Goal: Register for event/course

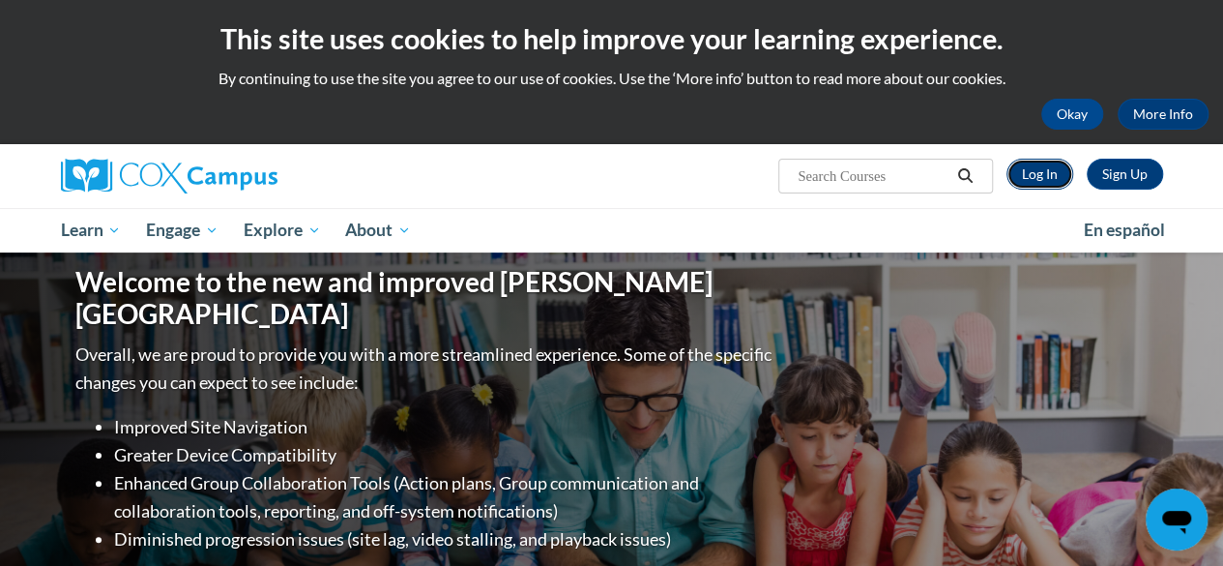
click at [1047, 179] on link "Log In" at bounding box center [1040, 174] width 67 height 31
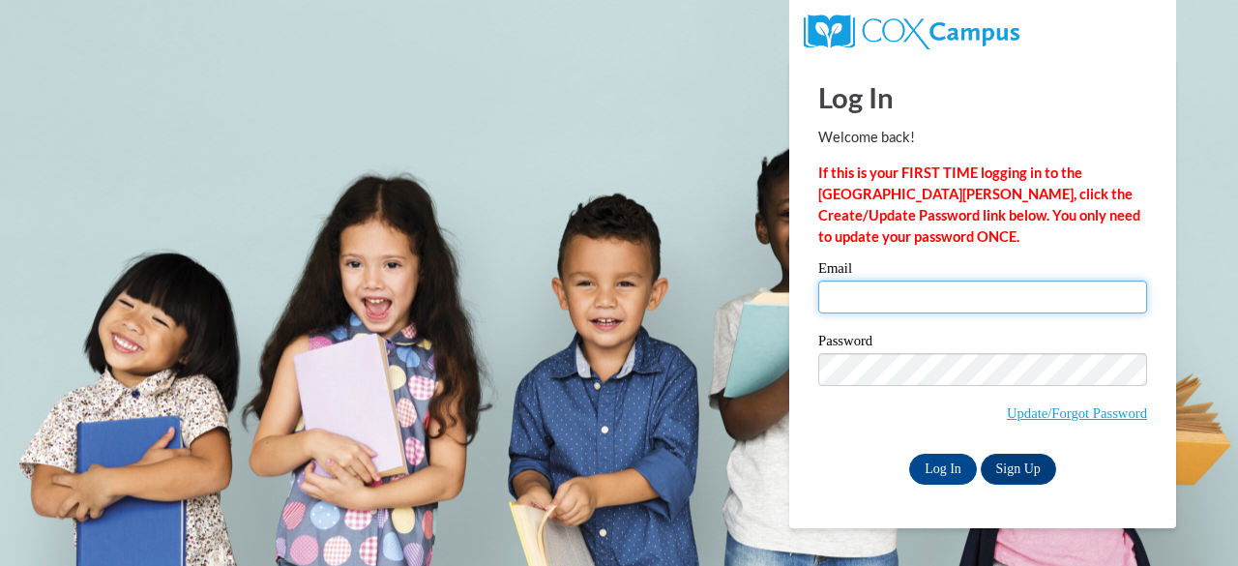
click at [870, 291] on input "Email" at bounding box center [982, 296] width 329 height 33
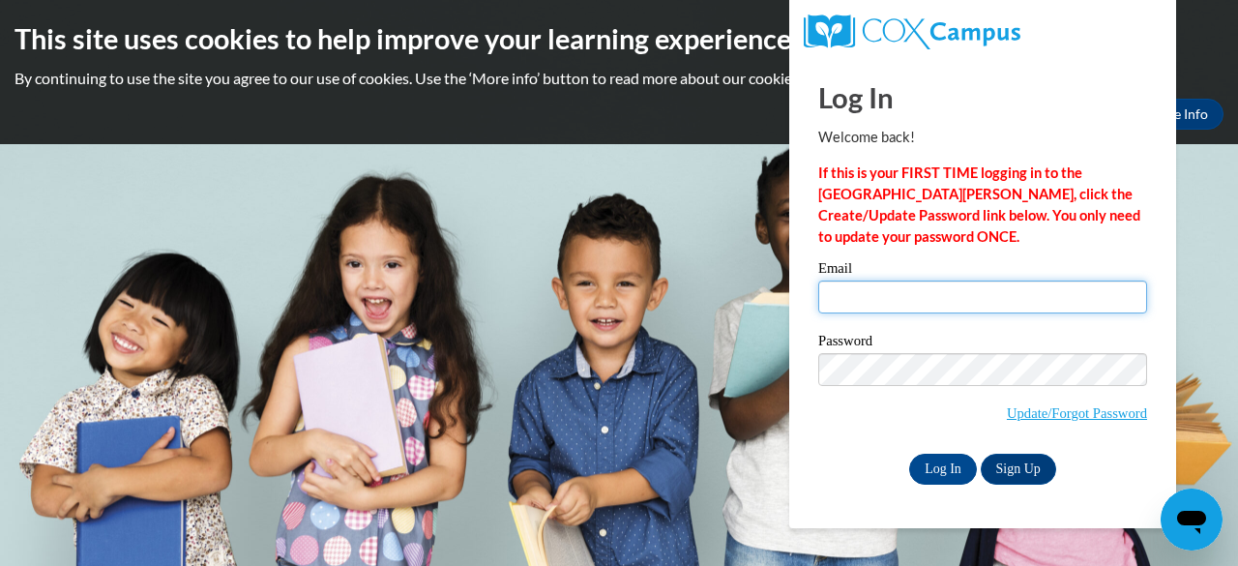
click at [870, 291] on input "Email" at bounding box center [982, 296] width 329 height 33
type input "[EMAIL_ADDRESS][DOMAIN_NAME]"
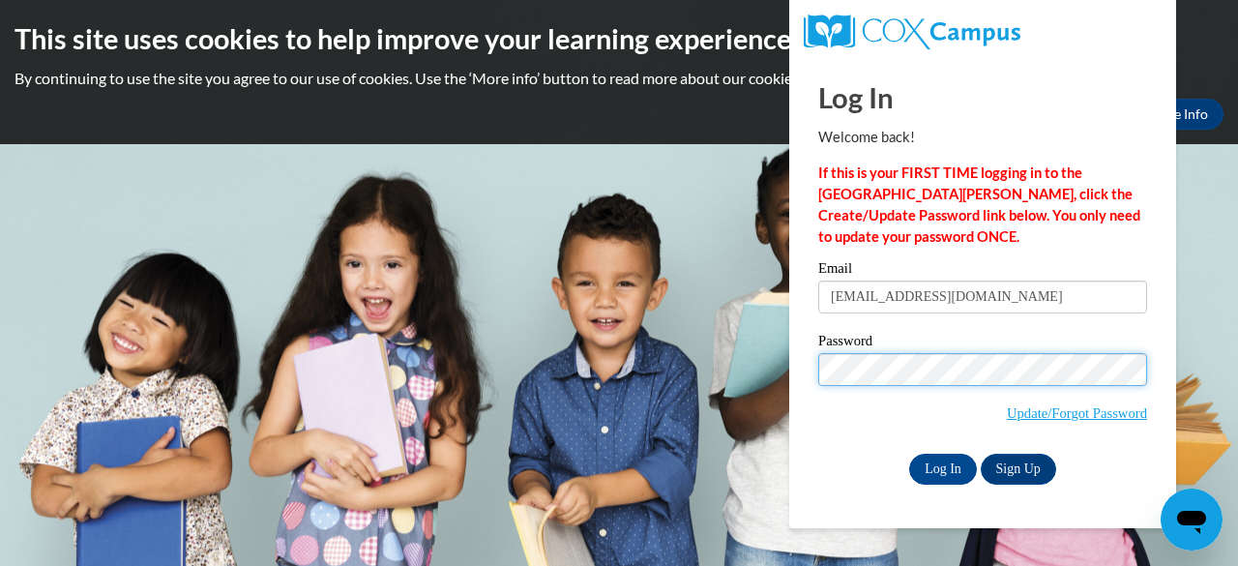
click at [909, 454] on input "Log In" at bounding box center [943, 469] width 68 height 31
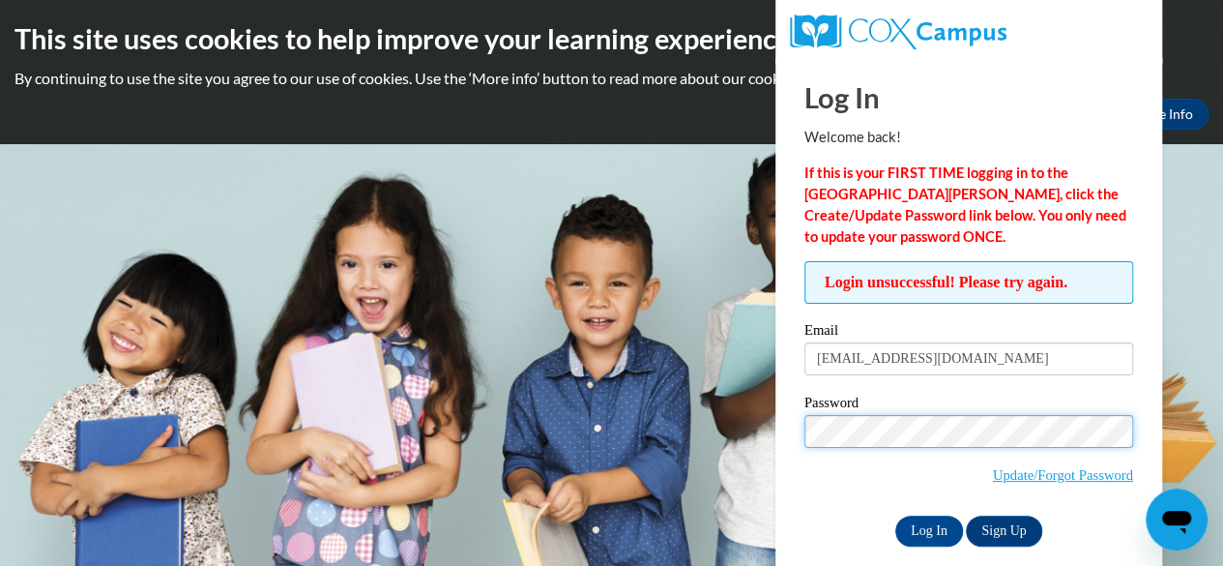
click at [896, 515] on input "Log In" at bounding box center [930, 530] width 68 height 31
click at [860, 458] on span "Update/Forgot Password" at bounding box center [969, 455] width 329 height 80
click at [896, 515] on input "Log In" at bounding box center [930, 530] width 68 height 31
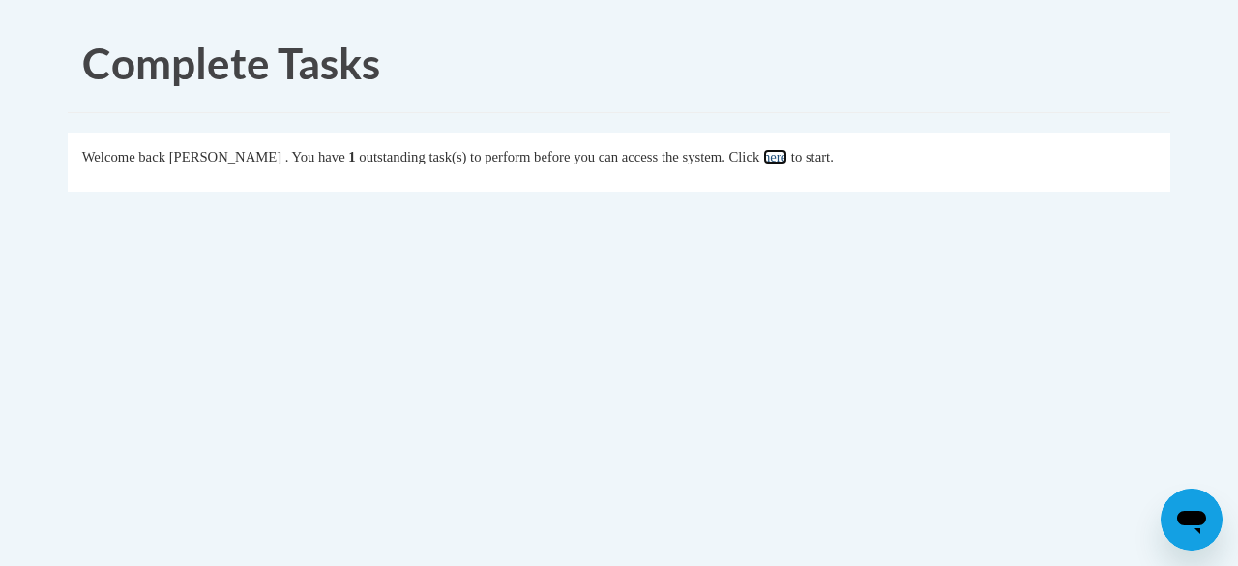
click at [787, 162] on link "here" at bounding box center [775, 156] width 24 height 15
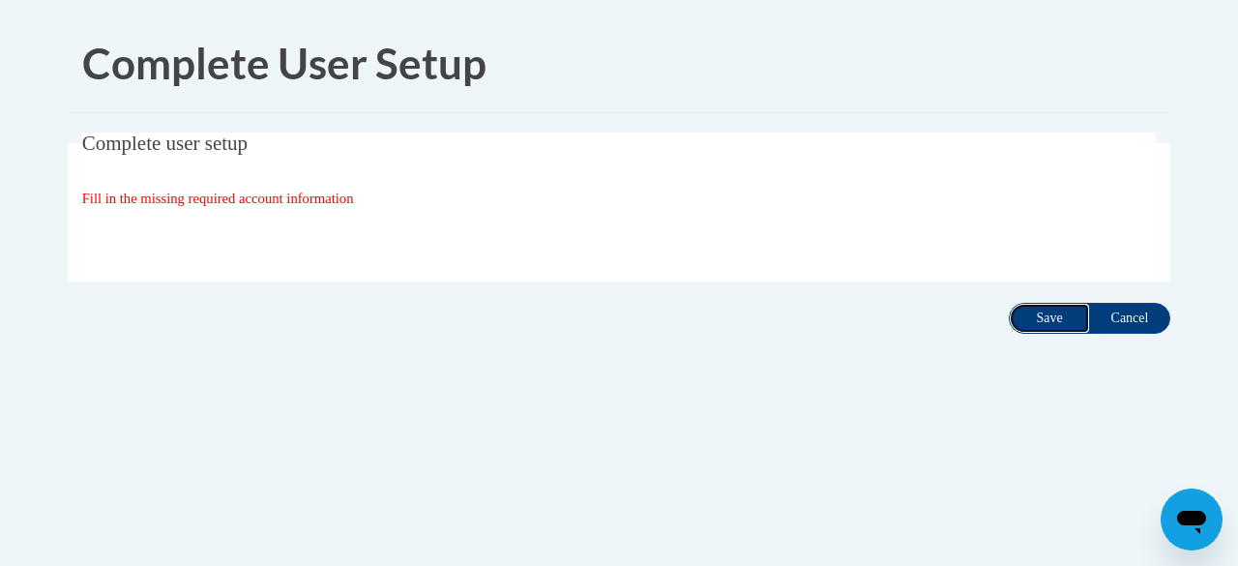
click at [1035, 318] on input "Save" at bounding box center [1049, 318] width 81 height 31
click at [1121, 324] on input "Cancel" at bounding box center [1129, 318] width 81 height 31
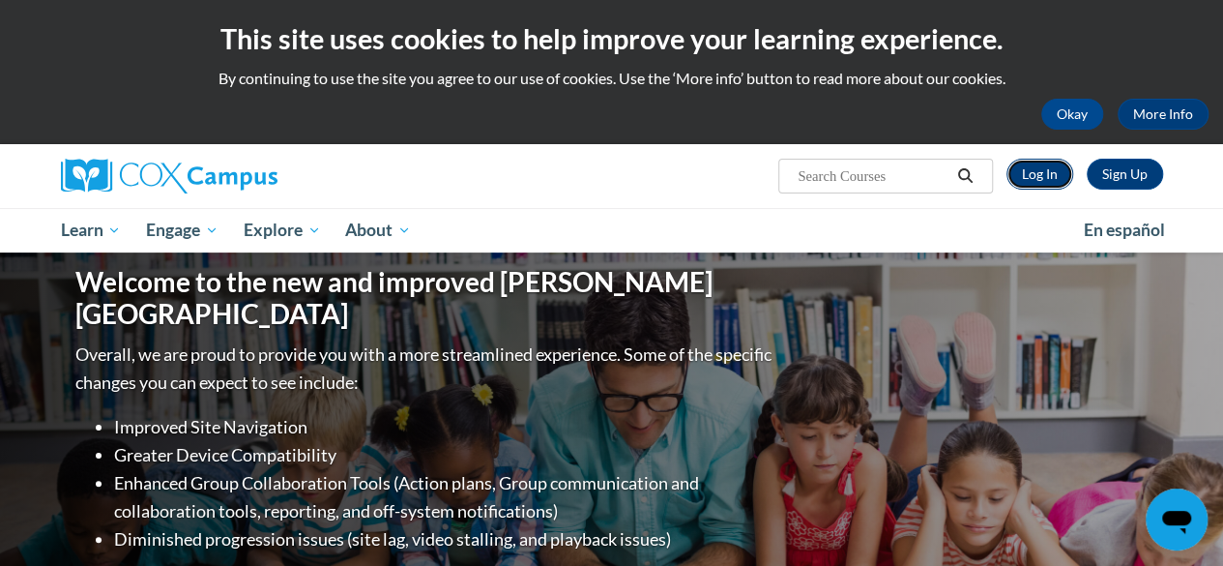
click at [1035, 167] on link "Log In" at bounding box center [1040, 174] width 67 height 31
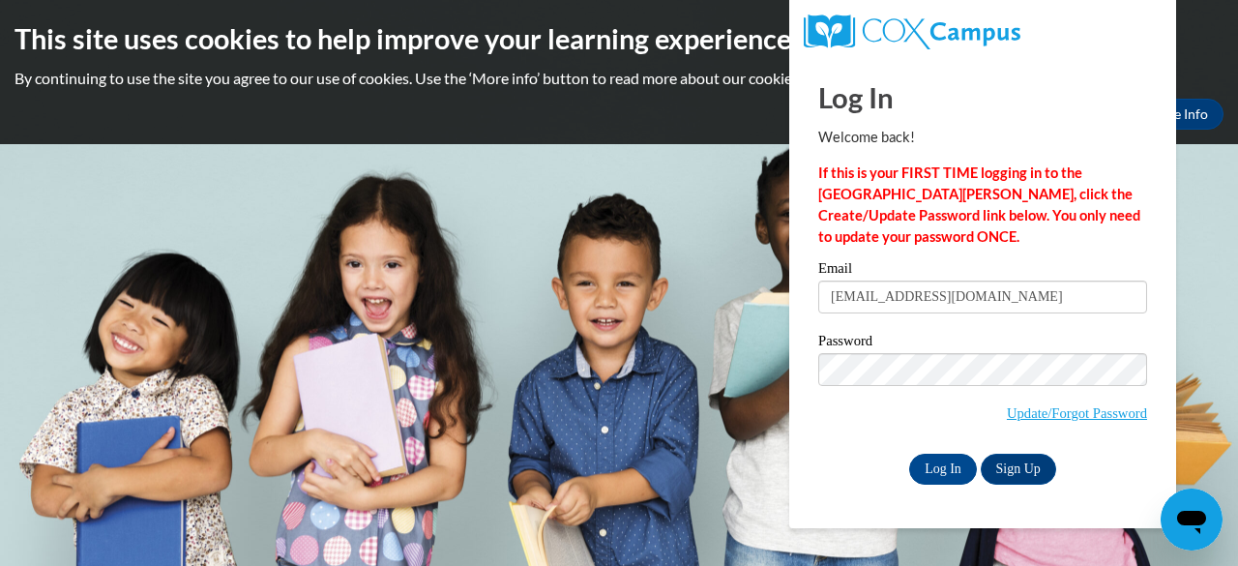
type input "vindhurk@w-csd.org"
click at [909, 454] on input "Log In" at bounding box center [943, 469] width 68 height 31
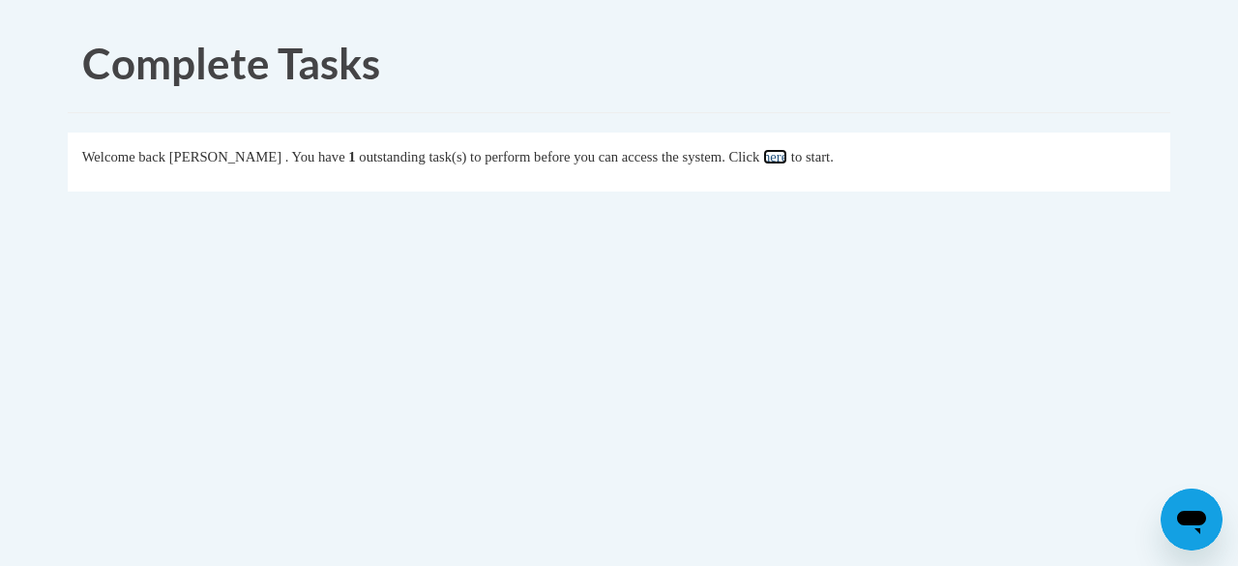
click at [787, 160] on link "here" at bounding box center [775, 156] width 24 height 15
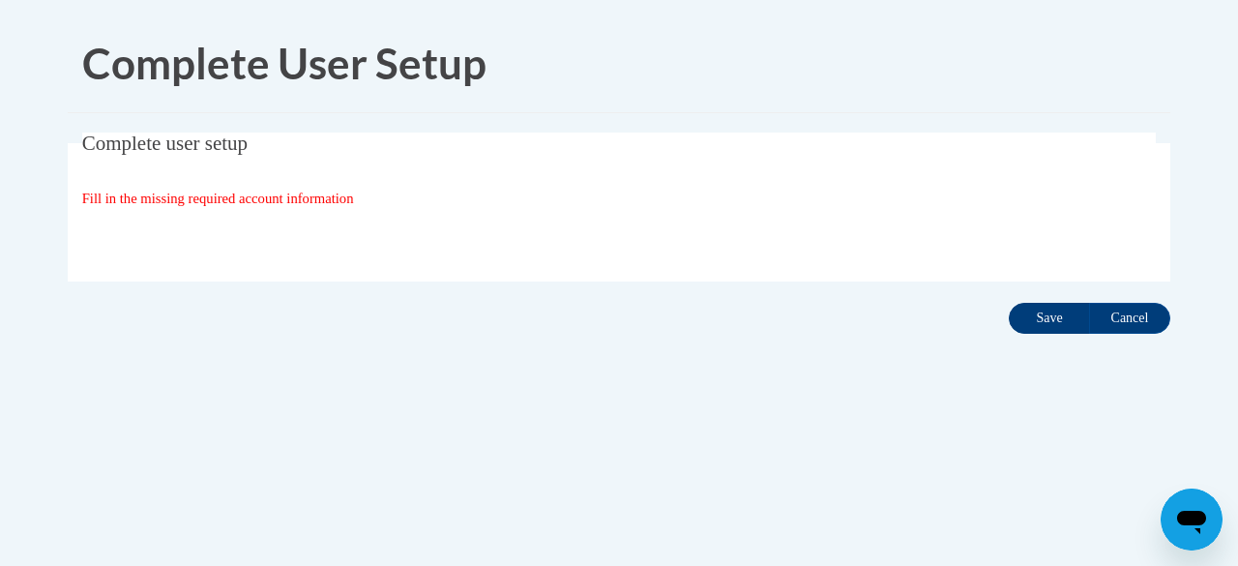
click at [1041, 317] on input "Save" at bounding box center [1049, 318] width 81 height 31
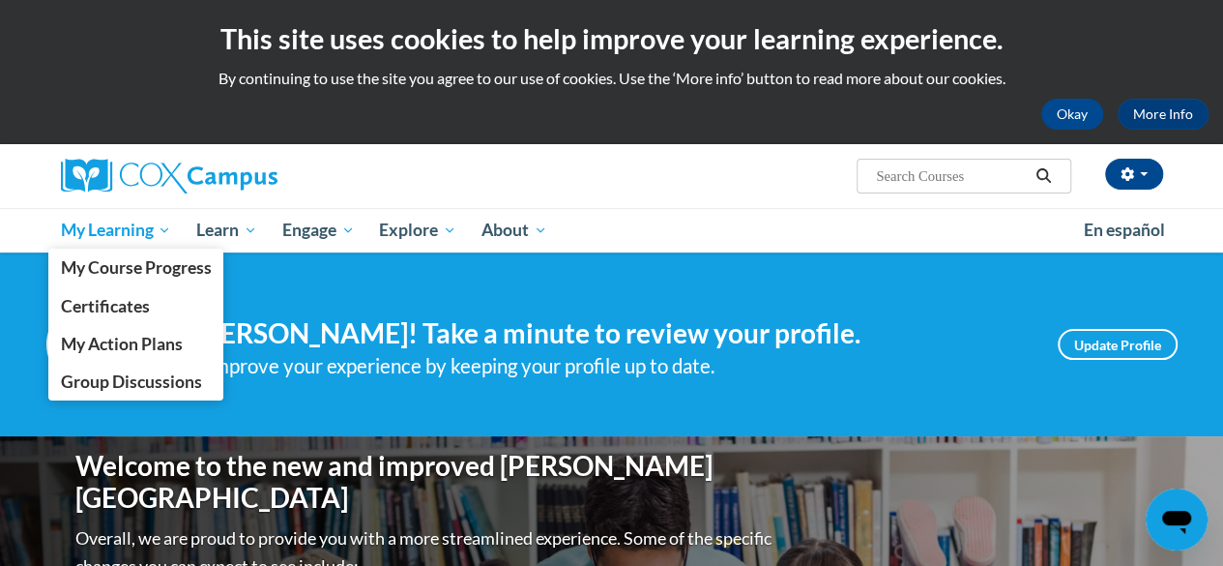
click at [110, 228] on span "My Learning" at bounding box center [115, 230] width 111 height 23
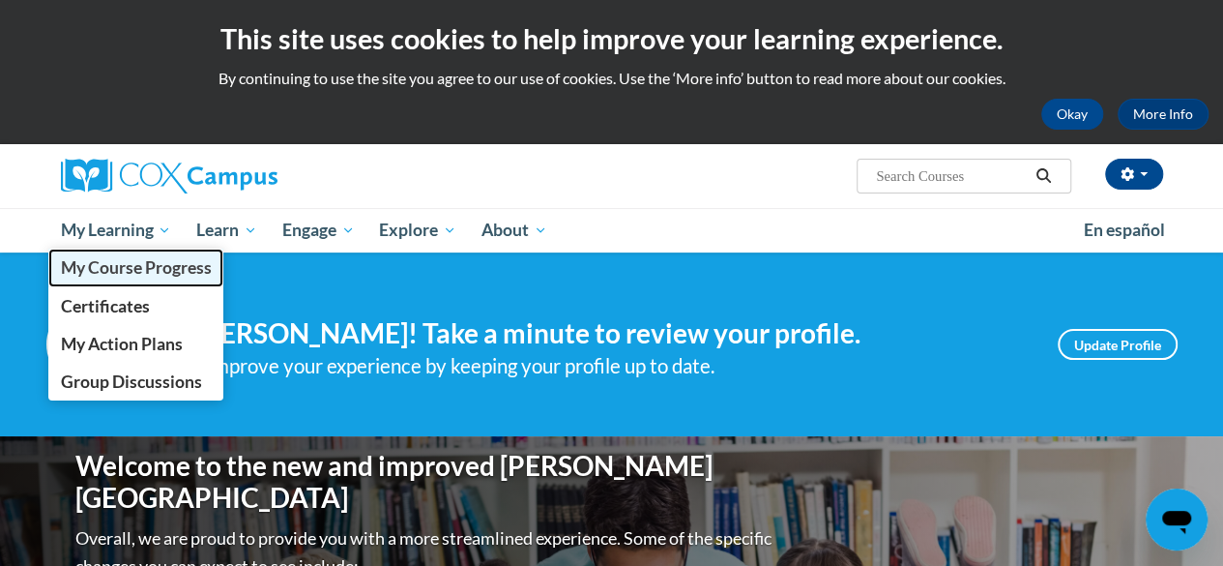
click at [110, 270] on span "My Course Progress" at bounding box center [135, 267] width 151 height 20
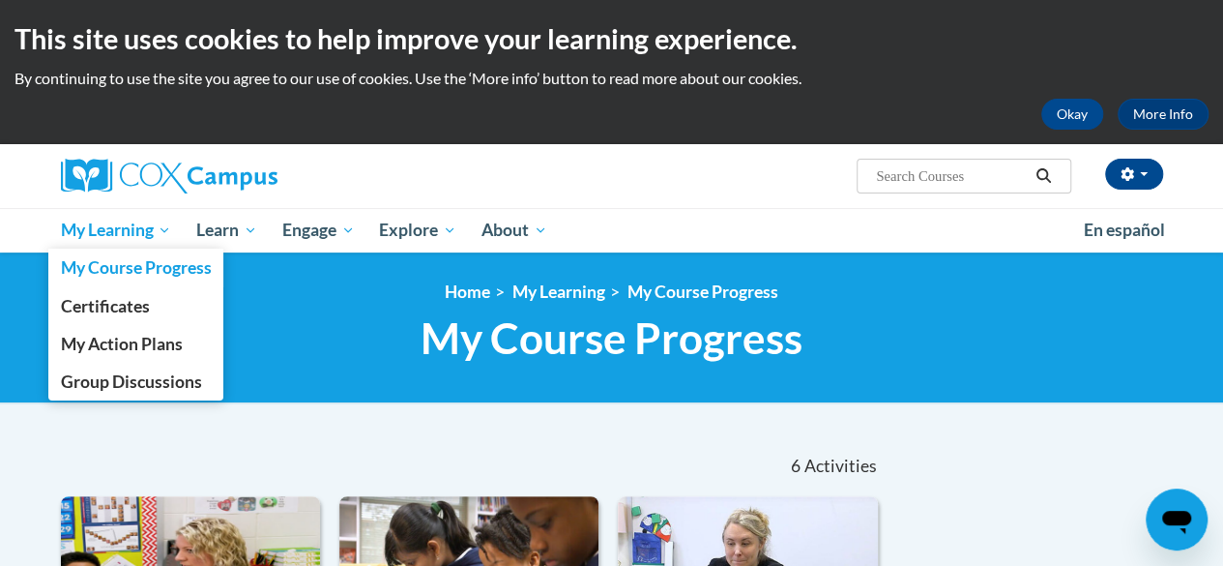
click at [118, 237] on span "My Learning" at bounding box center [115, 230] width 111 height 23
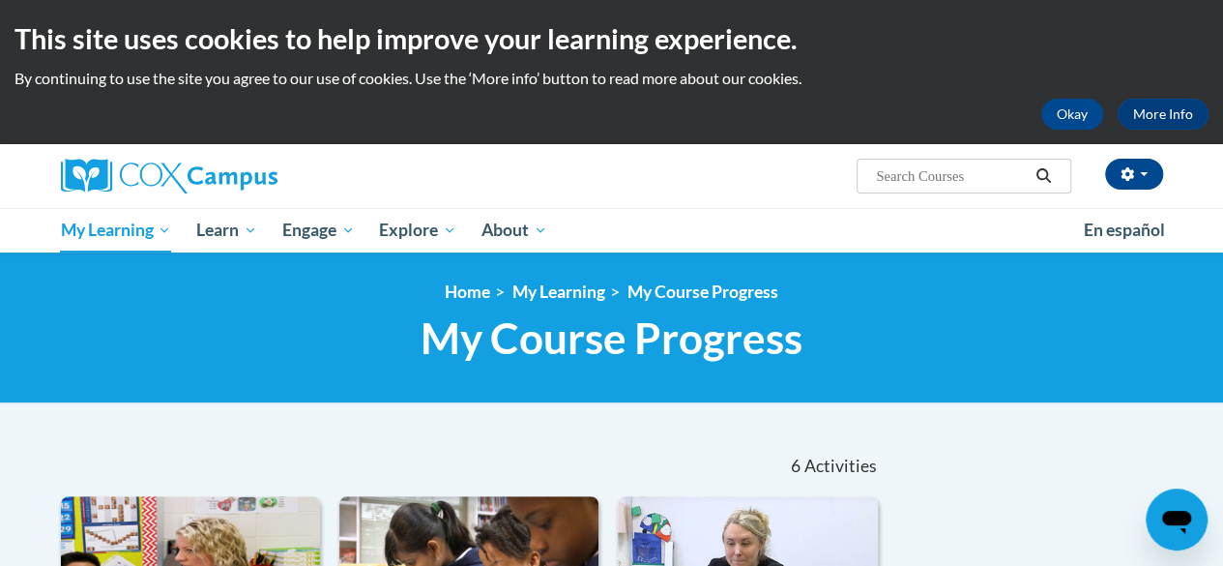
click at [988, 175] on input "Search..." at bounding box center [951, 175] width 155 height 23
type input "read aloud"
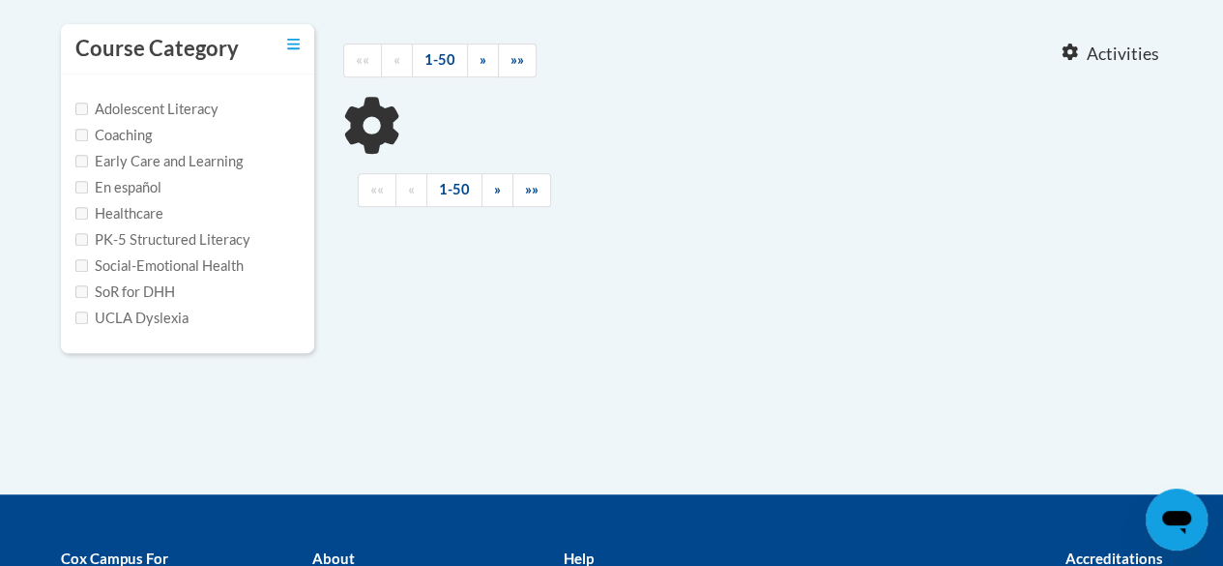
type input "read aloud"
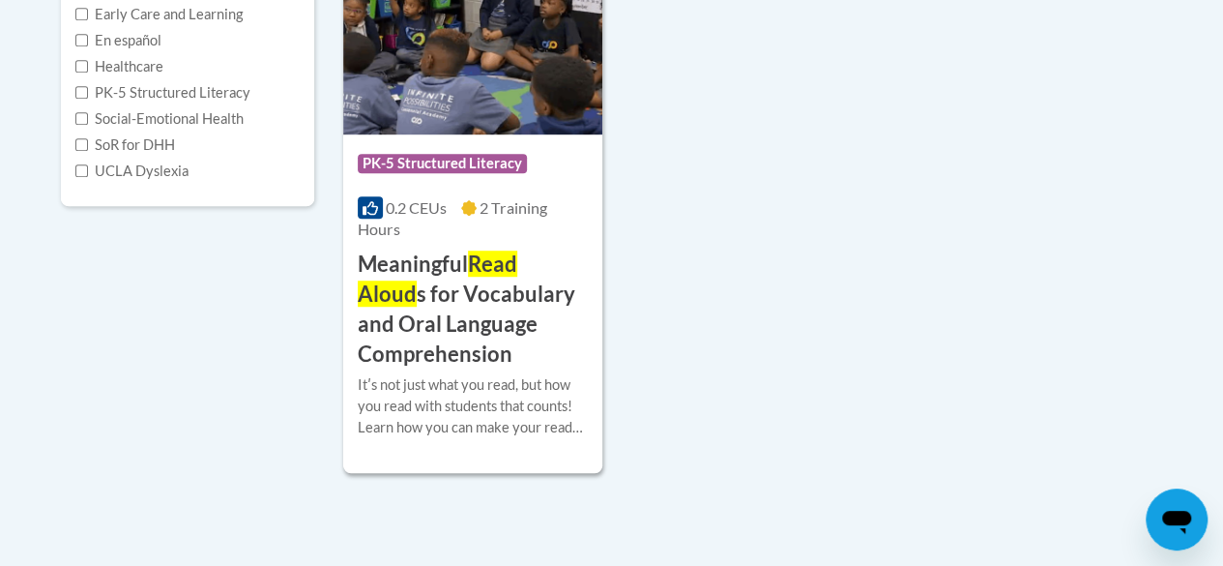
scroll to position [559, 0]
click at [435, 297] on h3 "Meaningful Read Aloud s for Vocabulary and Oral Language Comprehension" at bounding box center [473, 309] width 230 height 119
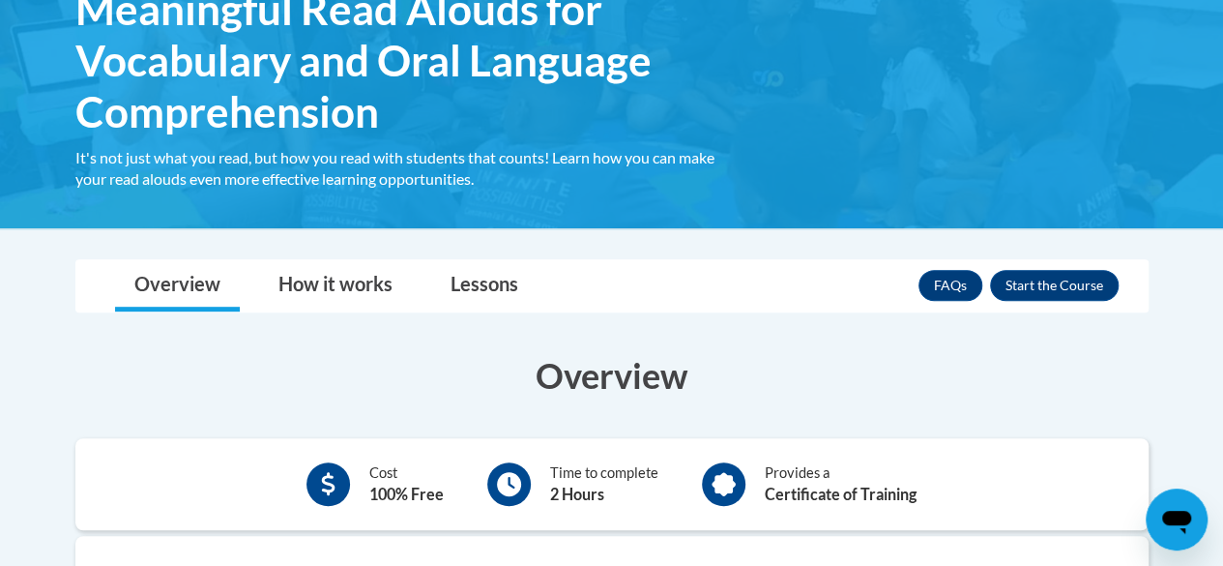
scroll to position [348, 0]
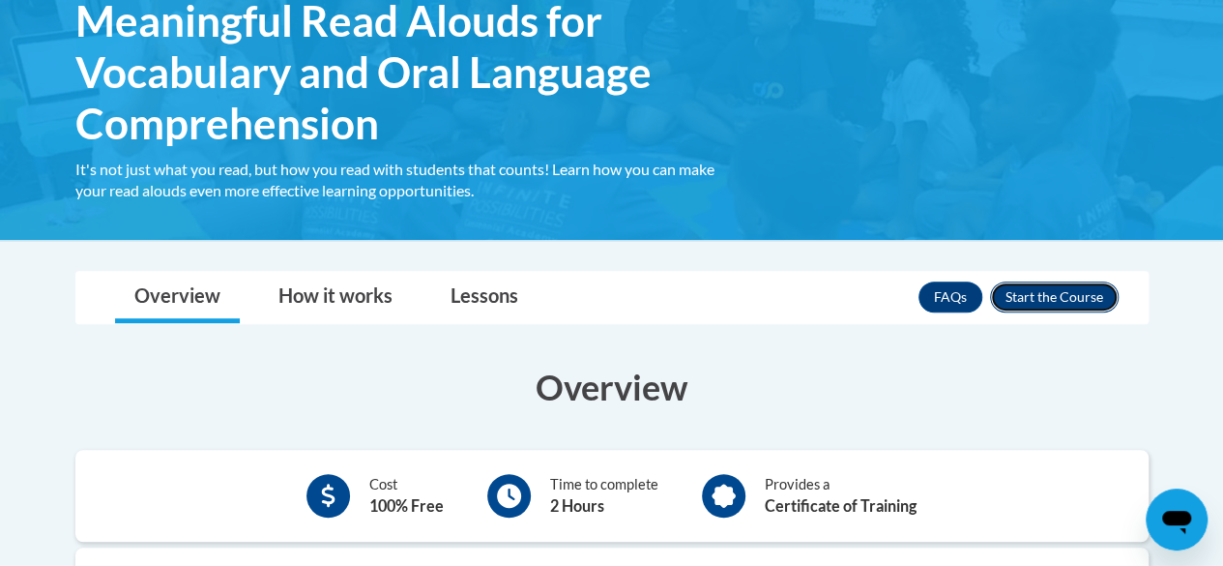
click at [1074, 296] on button "Enroll" at bounding box center [1054, 296] width 129 height 31
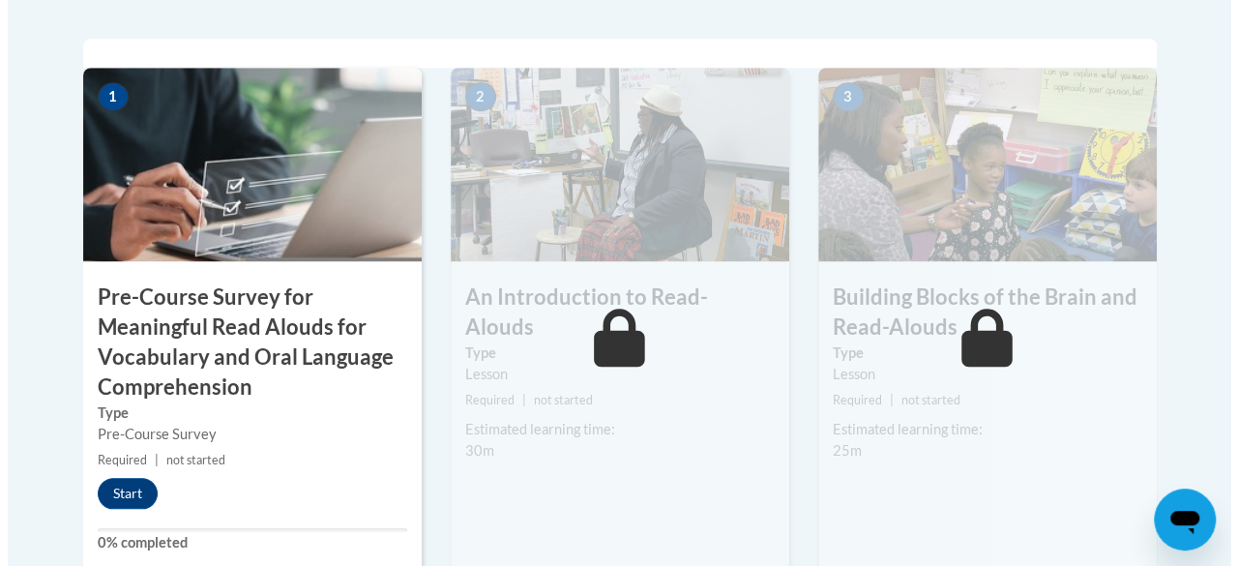
scroll to position [663, 0]
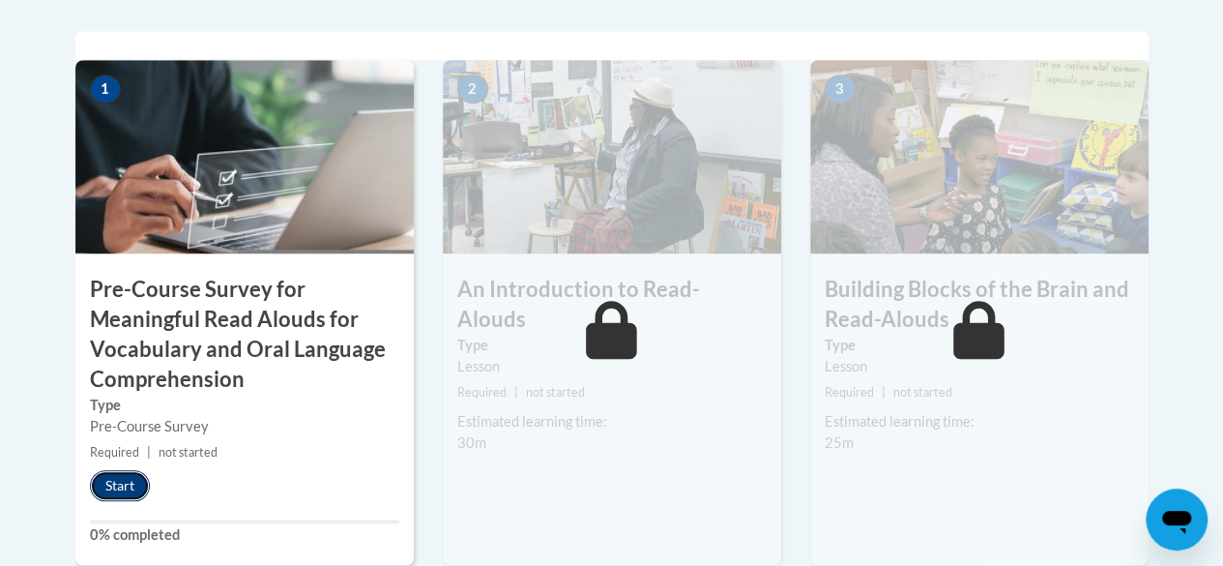
click at [121, 493] on button "Start" at bounding box center [120, 485] width 60 height 31
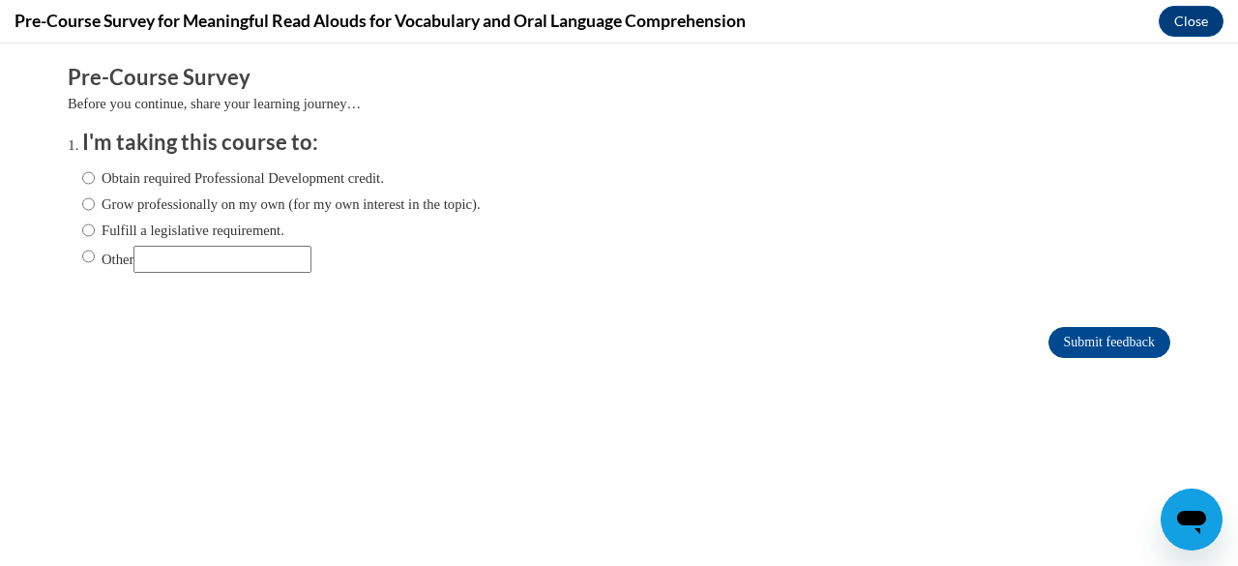
scroll to position [0, 0]
click at [82, 227] on input "Fulfill a legislative requirement." at bounding box center [88, 230] width 13 height 21
radio input "true"
click at [1074, 355] on input "Submit feedback" at bounding box center [1109, 342] width 122 height 31
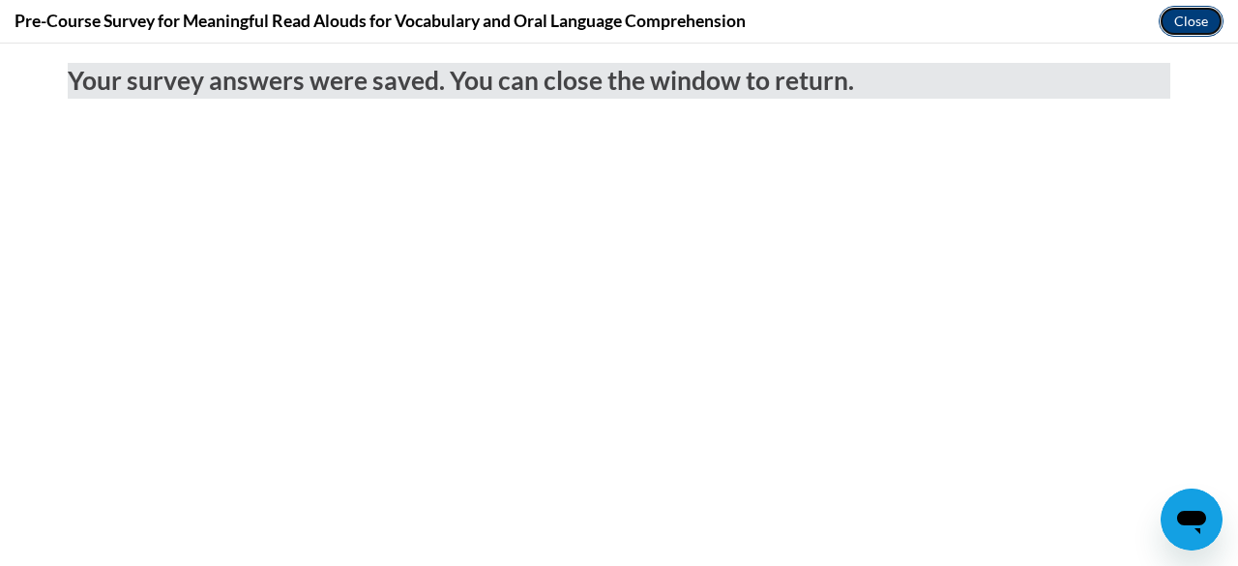
click at [1187, 27] on button "Close" at bounding box center [1191, 21] width 65 height 31
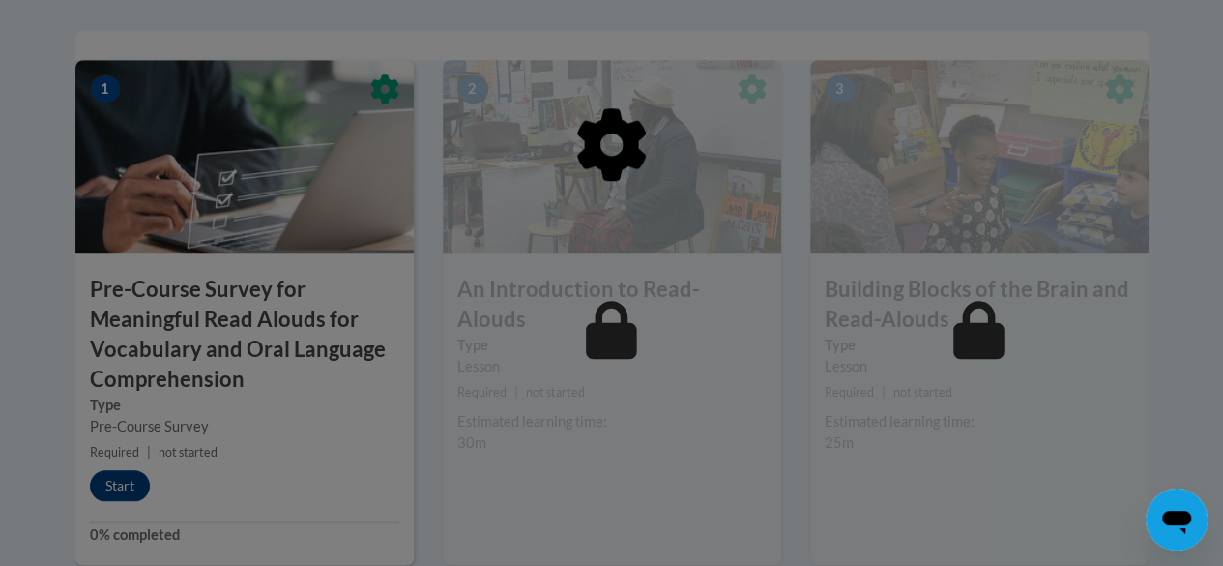
click at [236, 350] on div at bounding box center [612, 244] width 1074 height 368
click at [117, 487] on div at bounding box center [611, 283] width 1223 height 566
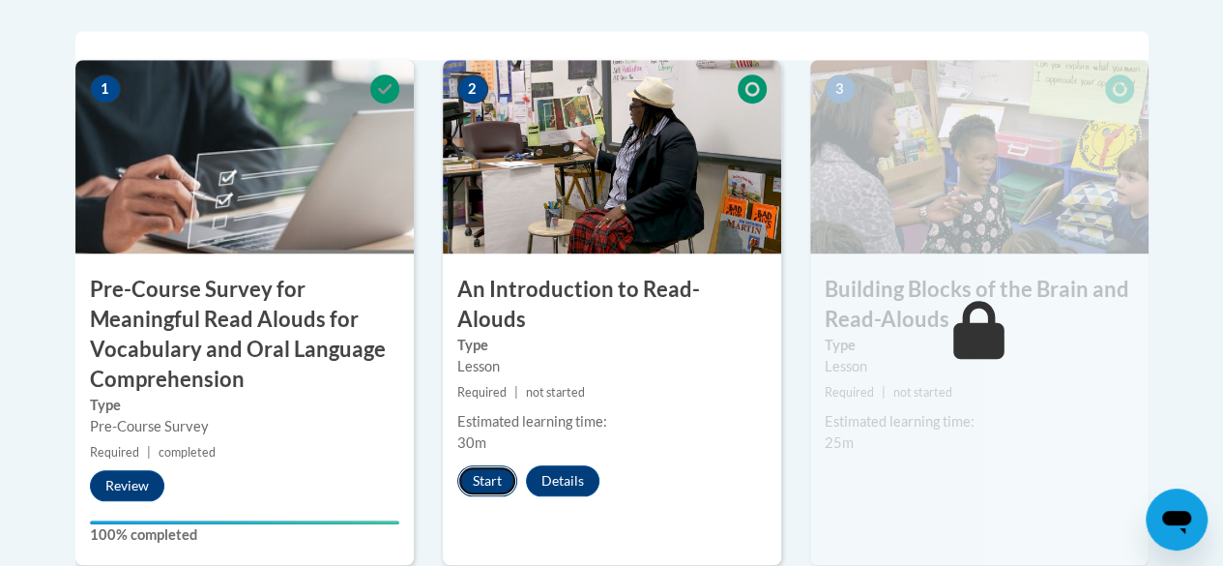
click at [504, 465] on button "Start" at bounding box center [487, 480] width 60 height 31
